Goal: Task Accomplishment & Management: Use online tool/utility

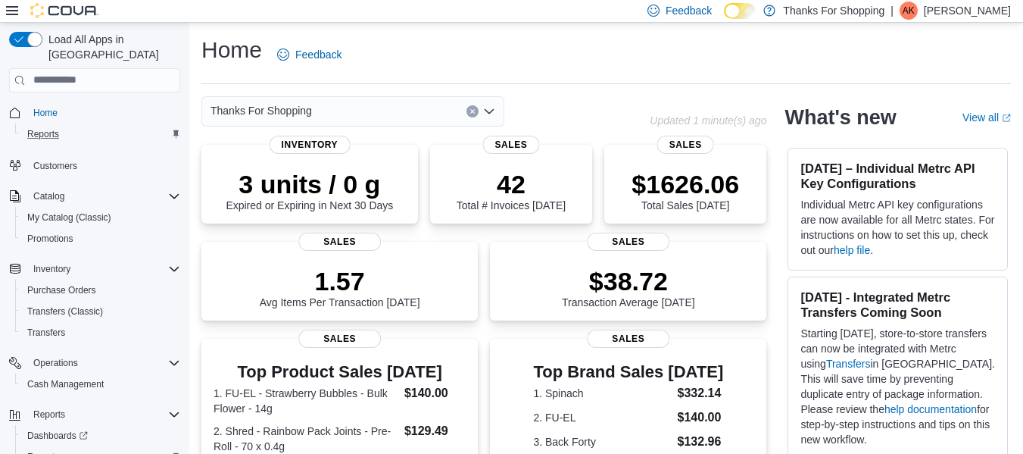
click at [84, 125] on div "Reports" at bounding box center [100, 134] width 159 height 18
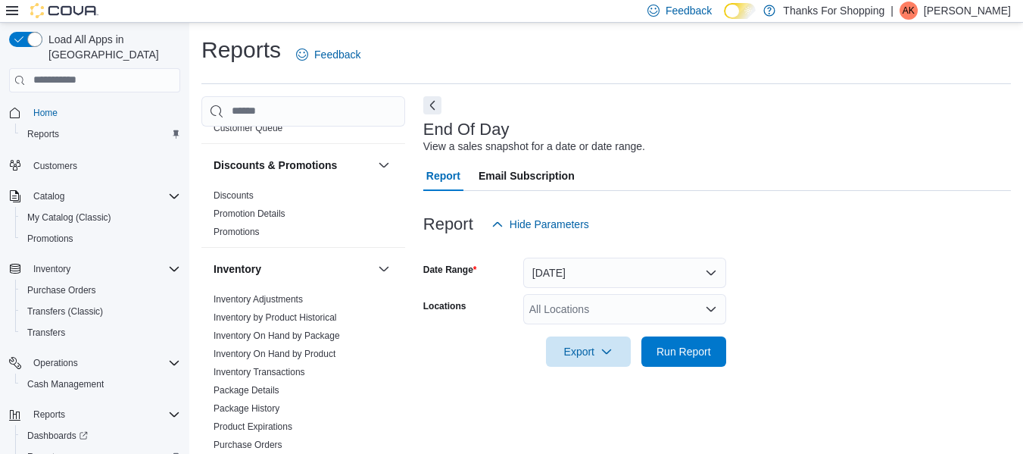
scroll to position [25, 0]
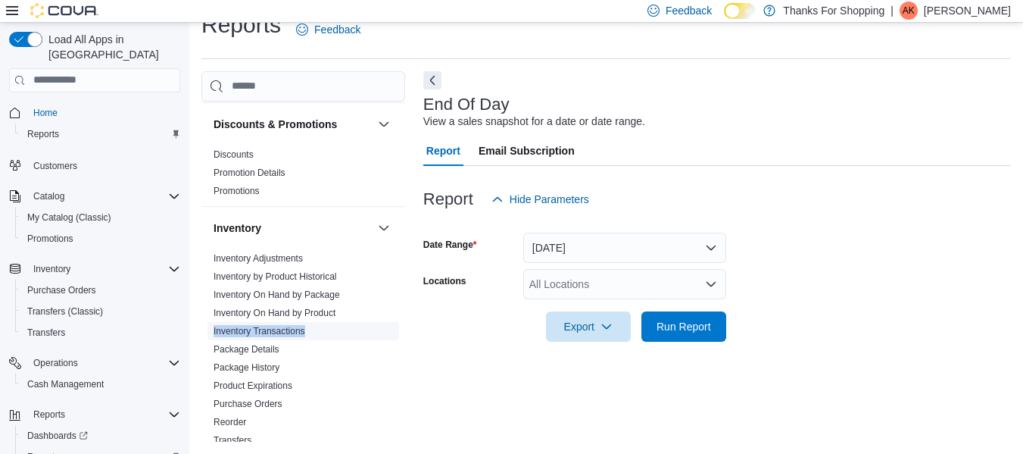
drag, startPoint x: 338, startPoint y: 317, endPoint x: 328, endPoint y: 330, distance: 16.8
click at [328, 330] on div "Inventory Inventory Adjustments Inventory by Product Historical Inventory On Ha…" at bounding box center [303, 330] width 204 height 249
click at [324, 309] on link "Inventory On Hand by Product" at bounding box center [275, 312] width 122 height 11
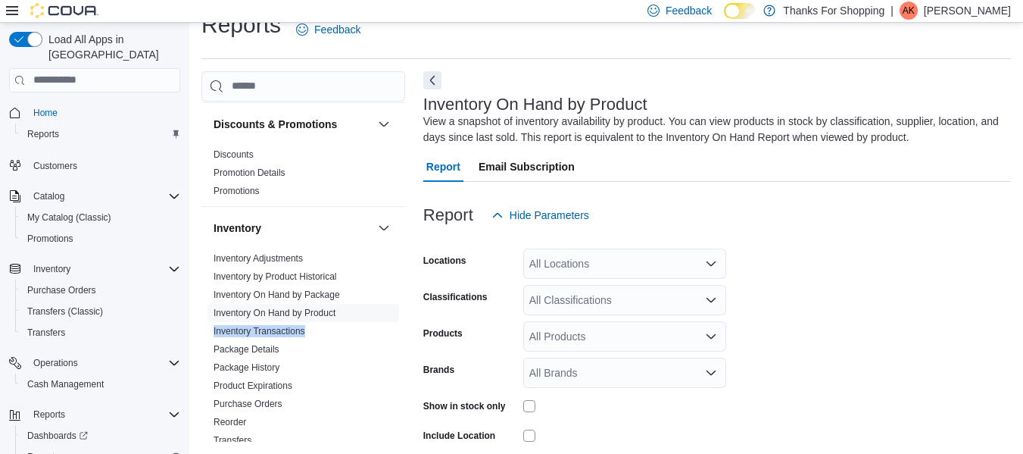
scroll to position [51, 0]
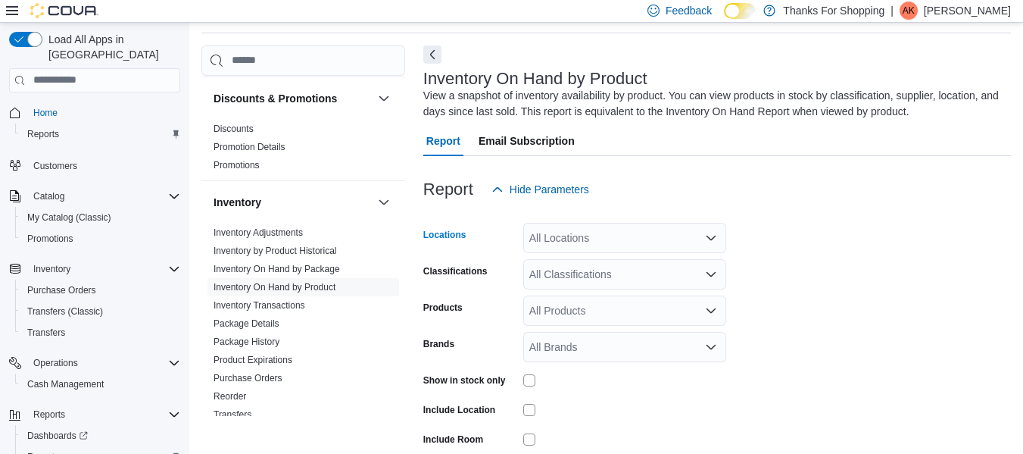
click at [617, 239] on div "All Locations" at bounding box center [624, 238] width 203 height 30
type input "**"
click at [609, 263] on div "[PERSON_NAME]" at bounding box center [624, 263] width 185 height 15
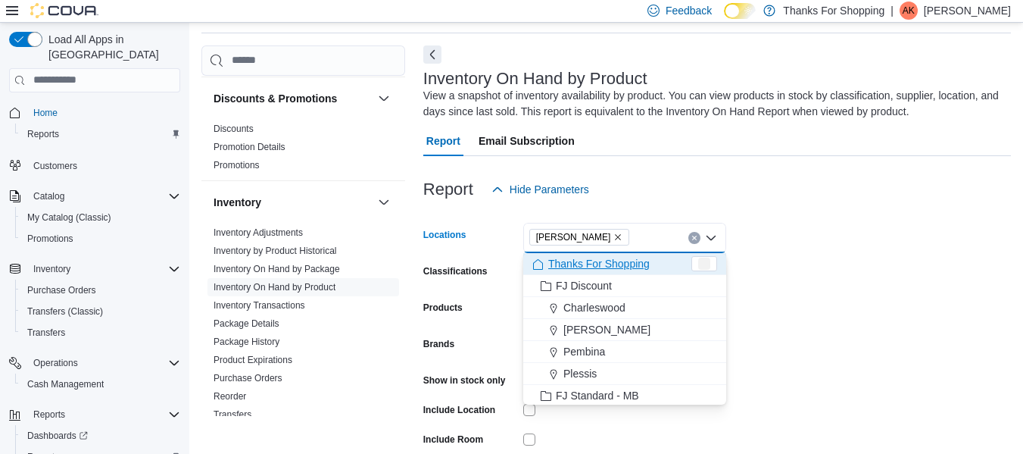
click at [827, 250] on form "Locations [GEOGRAPHIC_DATA] Combo box. Selected. [GEOGRAPHIC_DATA]. Press Backs…" at bounding box center [717, 363] width 588 height 318
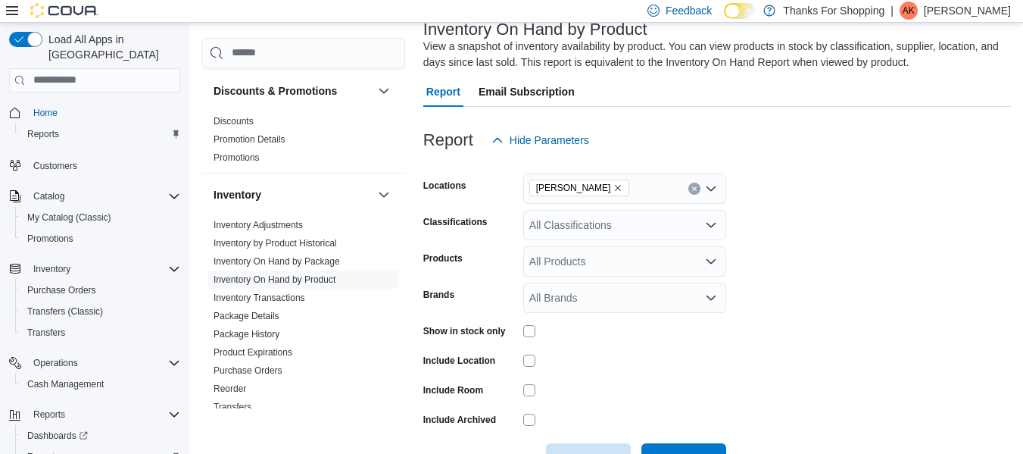
scroll to position [150, 0]
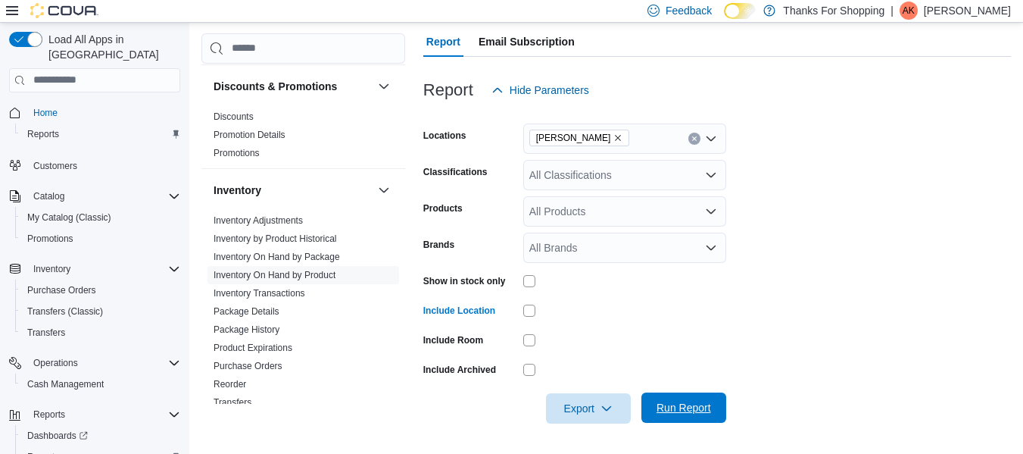
click at [657, 410] on span "Run Report" at bounding box center [684, 407] width 55 height 15
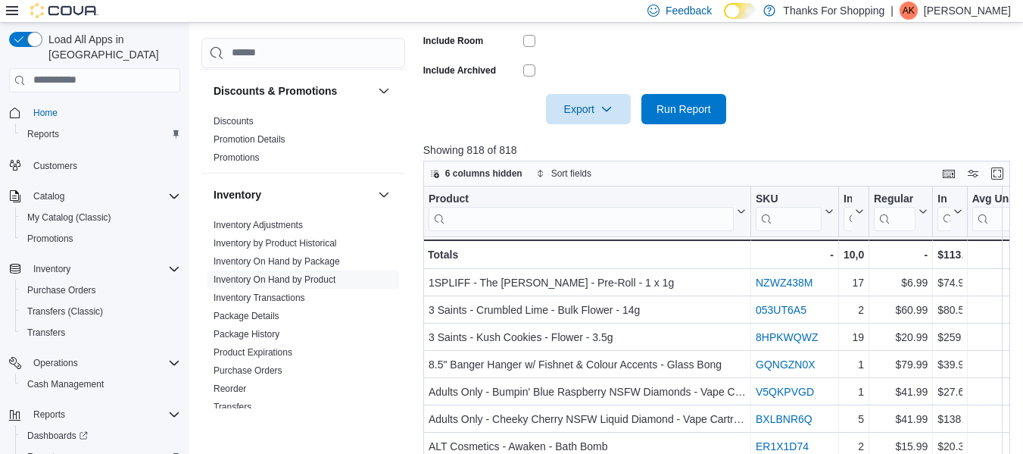
scroll to position [529, 0]
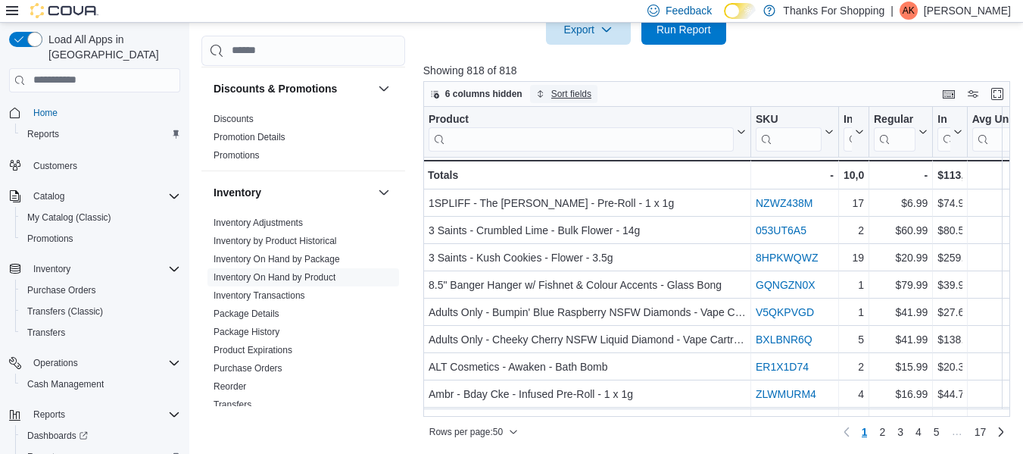
click at [551, 92] on span "Sort fields" at bounding box center [571, 94] width 40 height 12
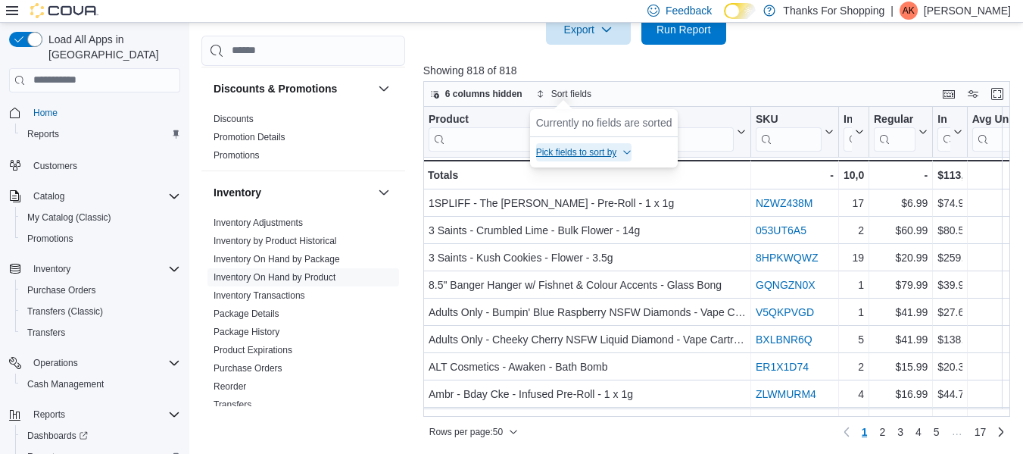
click at [627, 146] on span "Pick fields to sort by" at bounding box center [584, 152] width 96 height 18
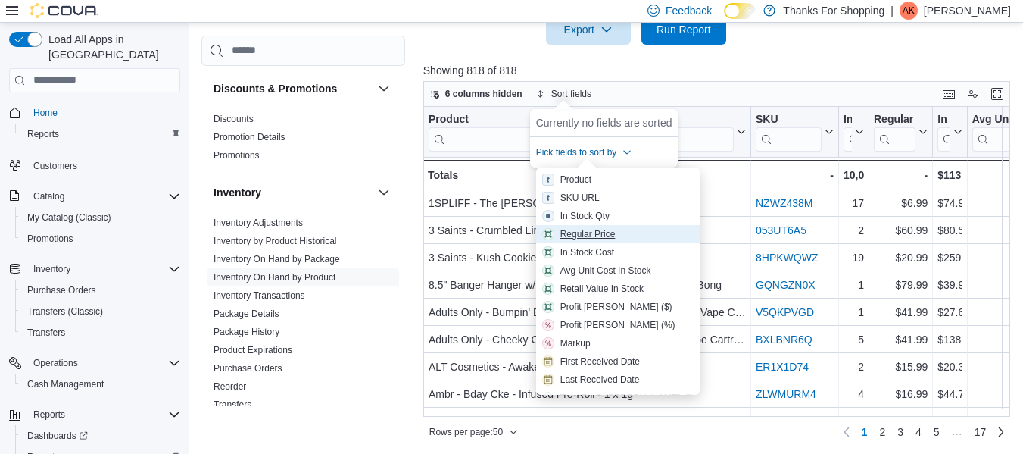
click at [616, 232] on span "Regular Price" at bounding box center [617, 234] width 151 height 12
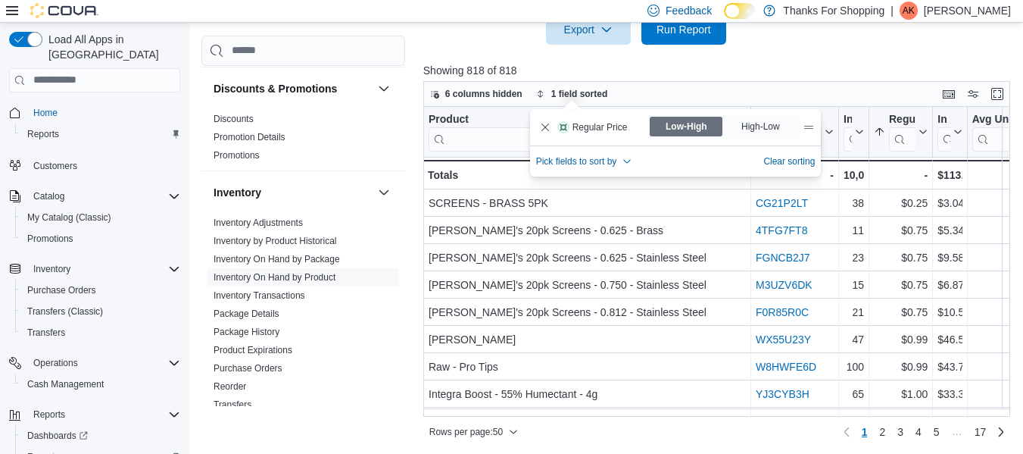
click at [810, 60] on div at bounding box center [719, 54] width 593 height 18
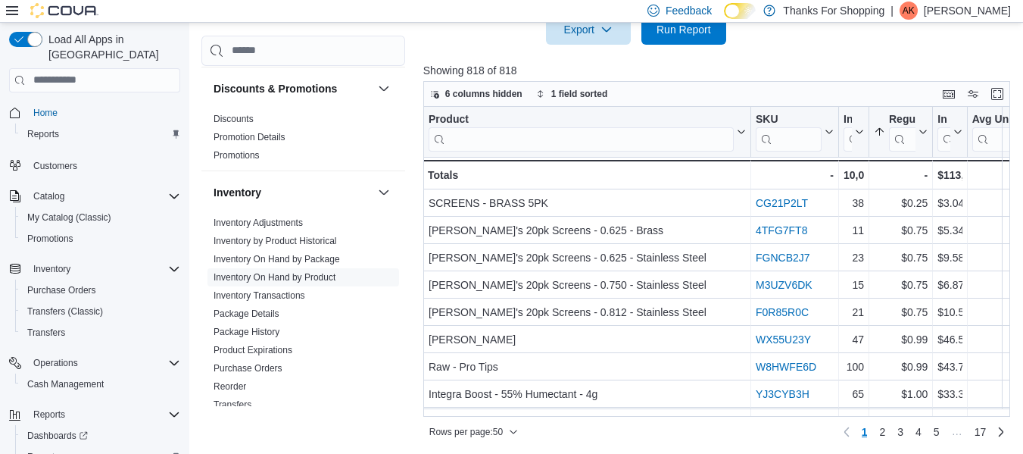
click at [800, 55] on div at bounding box center [719, 54] width 593 height 18
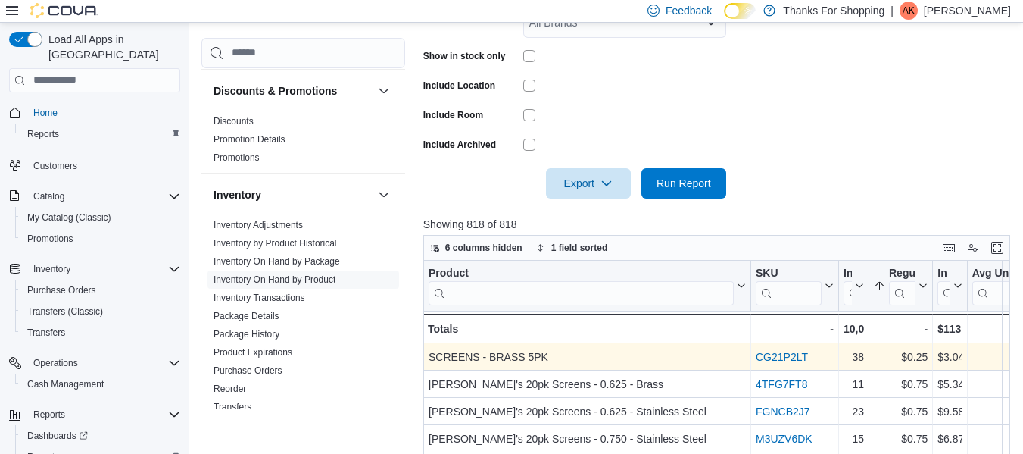
scroll to position [226, 0]
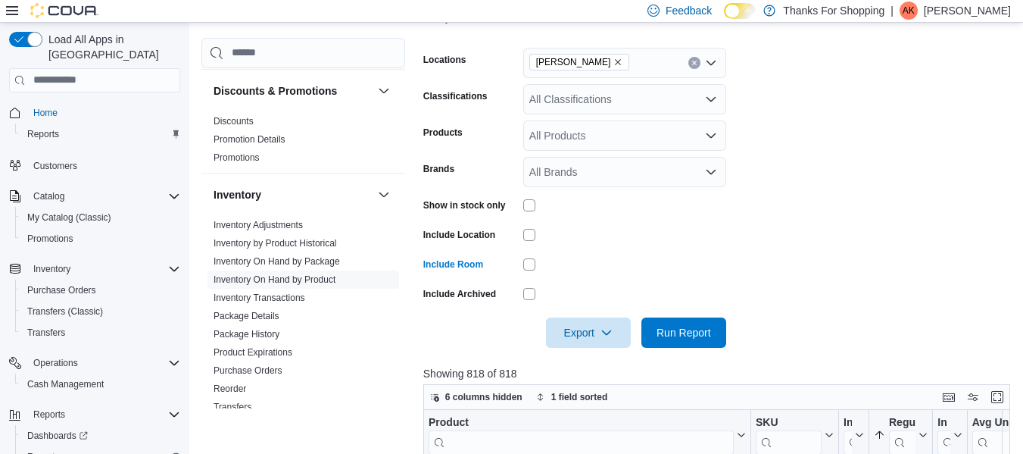
click at [579, 98] on div "All Classifications" at bounding box center [624, 99] width 203 height 30
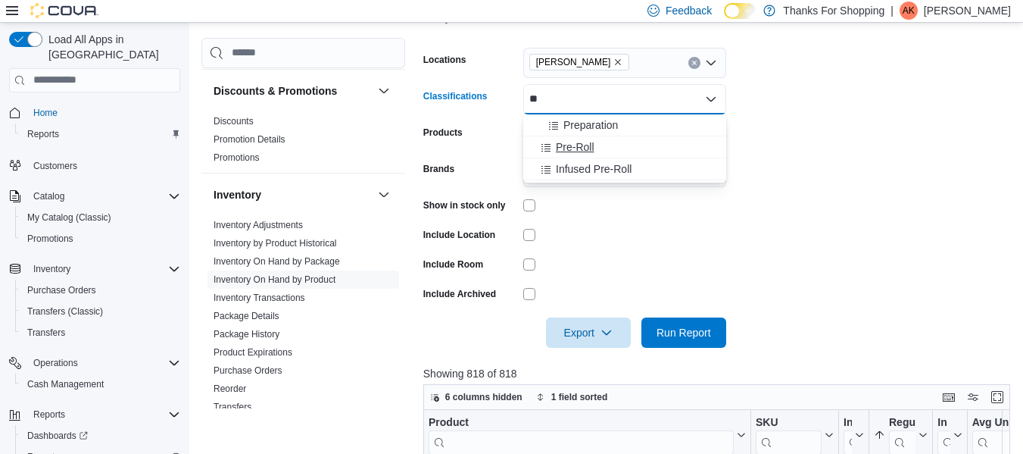
type input "**"
click at [587, 146] on span "Pre-Roll" at bounding box center [575, 146] width 39 height 15
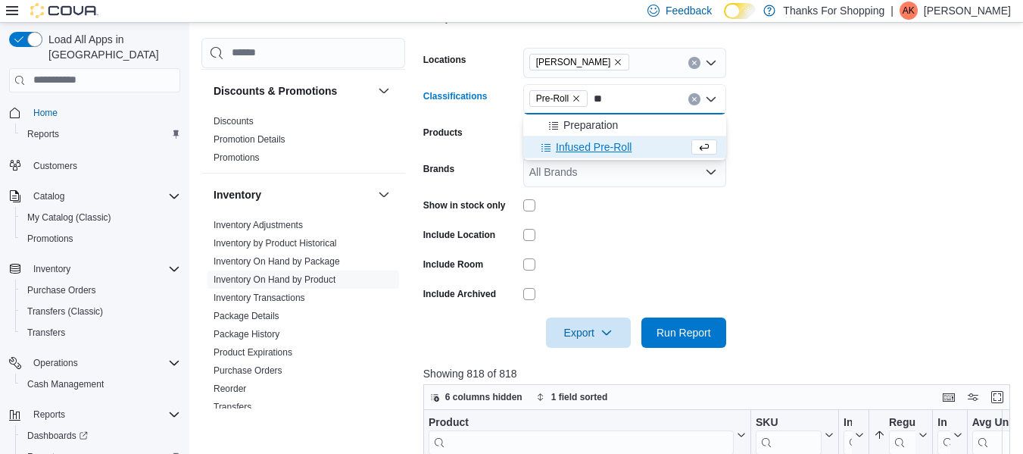
type input "**"
click at [585, 151] on span "Infused Pre-Roll" at bounding box center [594, 146] width 76 height 15
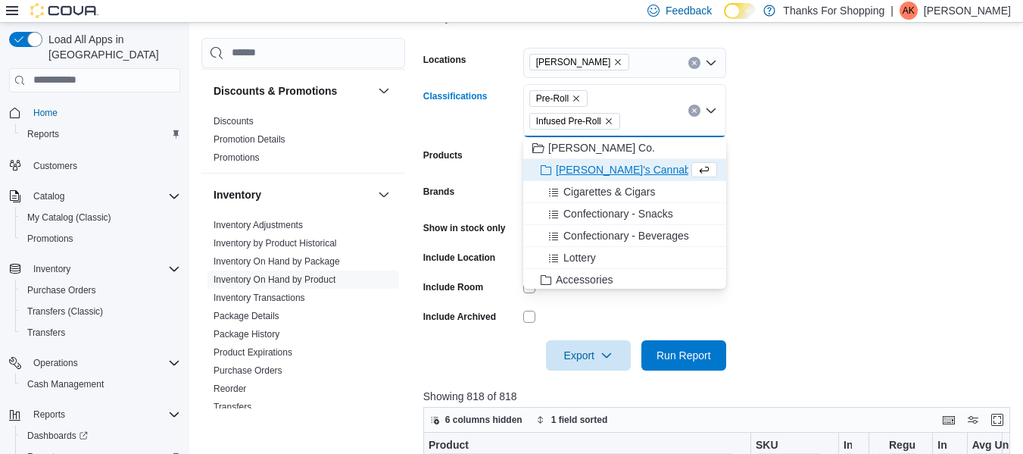
click at [881, 203] on form "Locations Preston Classifications Pre-Roll Infused Pre-Roll Combo box. Selected…" at bounding box center [719, 200] width 593 height 341
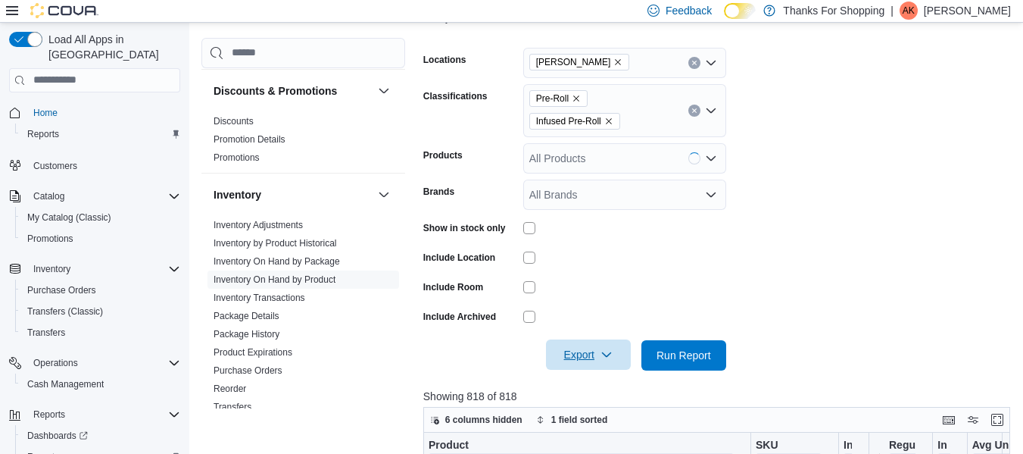
click at [611, 361] on span "Export" at bounding box center [588, 354] width 67 height 30
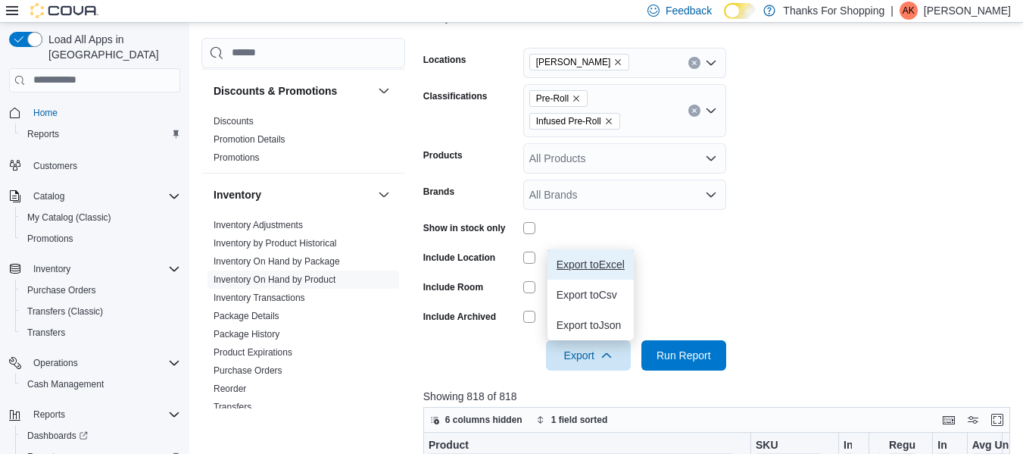
click at [610, 272] on button "Export to Excel" at bounding box center [591, 264] width 86 height 30
